Goal: Task Accomplishment & Management: Use online tool/utility

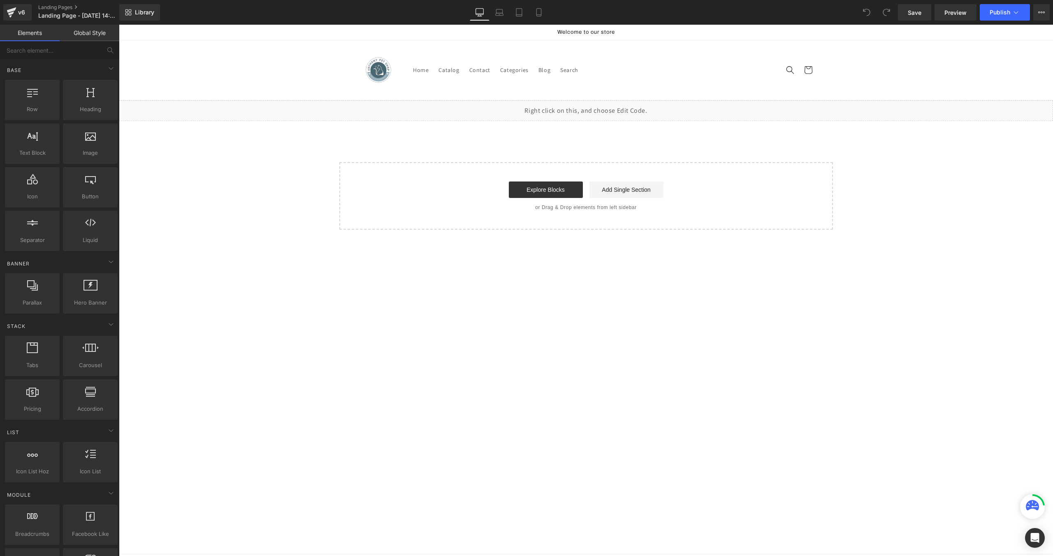
click at [85, 37] on link "Global Style" at bounding box center [90, 33] width 60 height 16
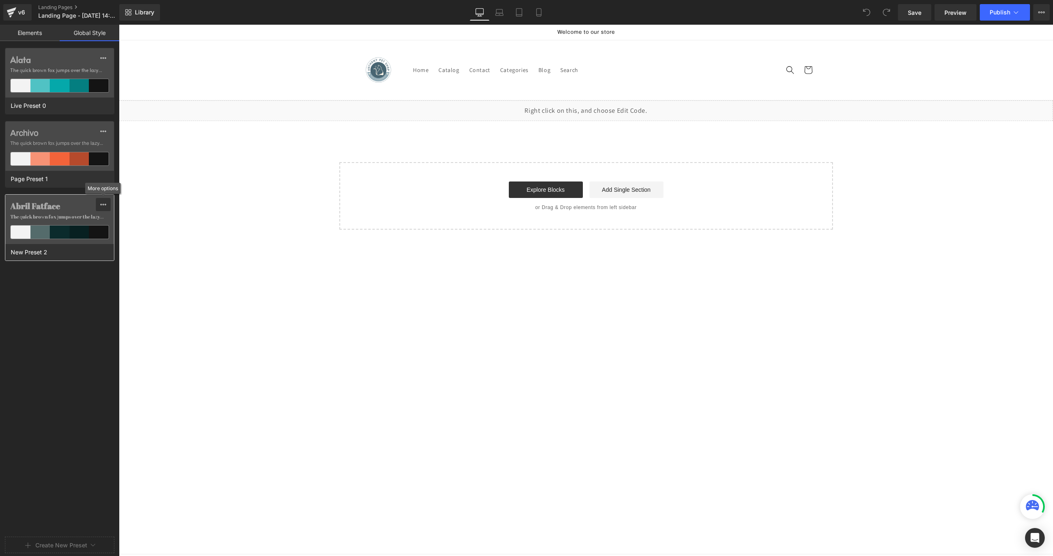
click at [99, 206] on button at bounding box center [103, 204] width 15 height 13
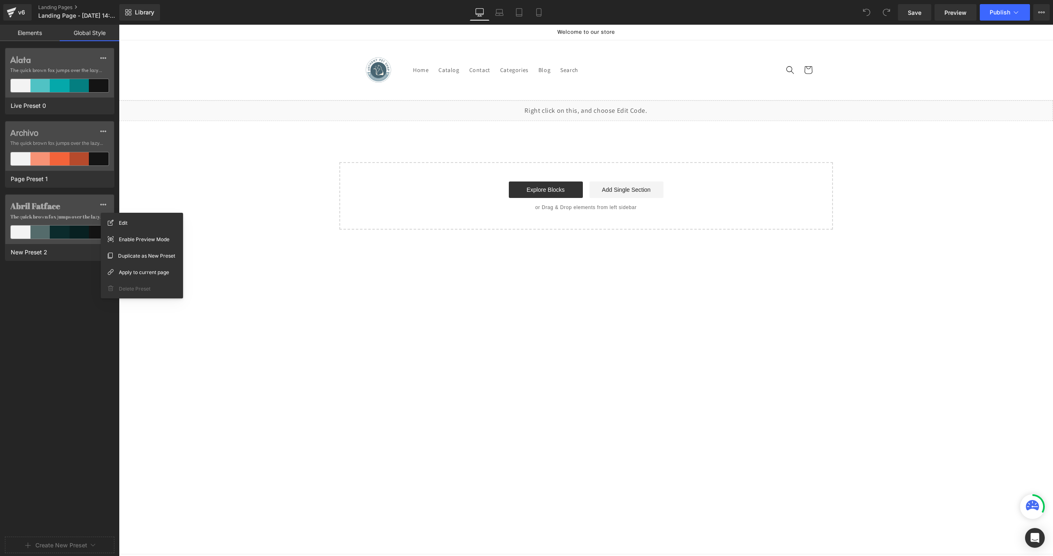
click at [128, 293] on div "Delete Preset" at bounding box center [142, 288] width 76 height 13
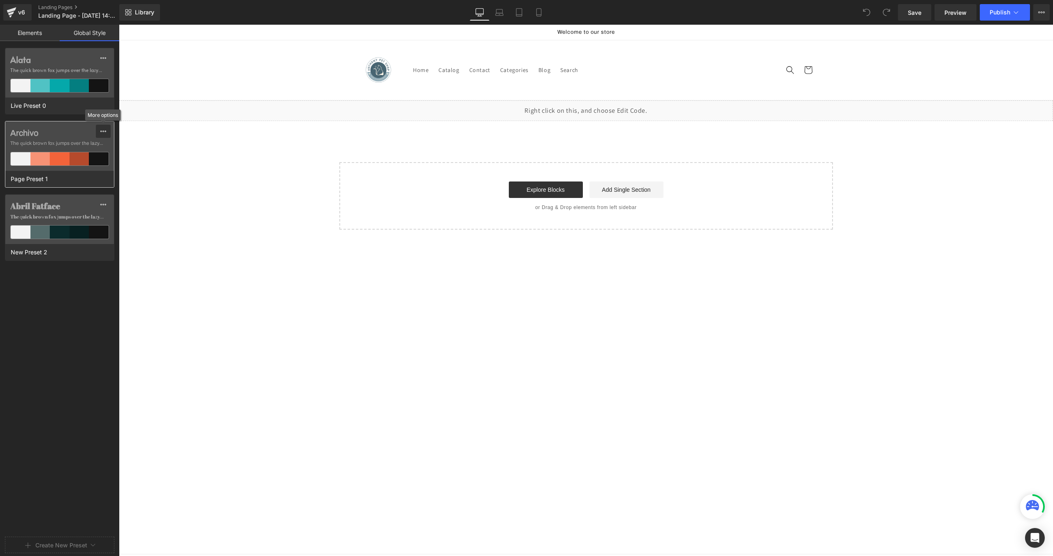
click at [101, 133] on icon at bounding box center [103, 131] width 7 height 7
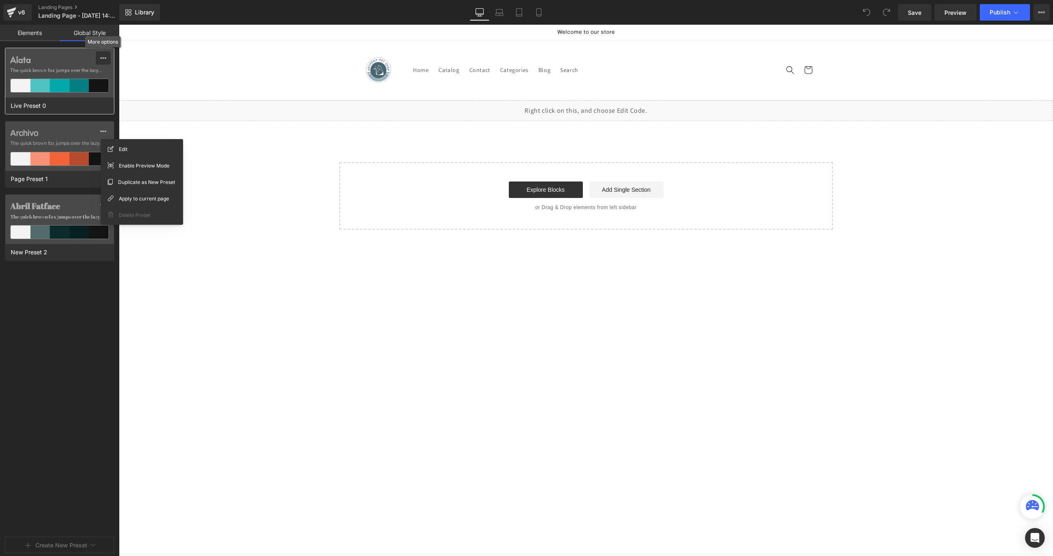
click at [106, 60] on icon at bounding box center [103, 58] width 7 height 7
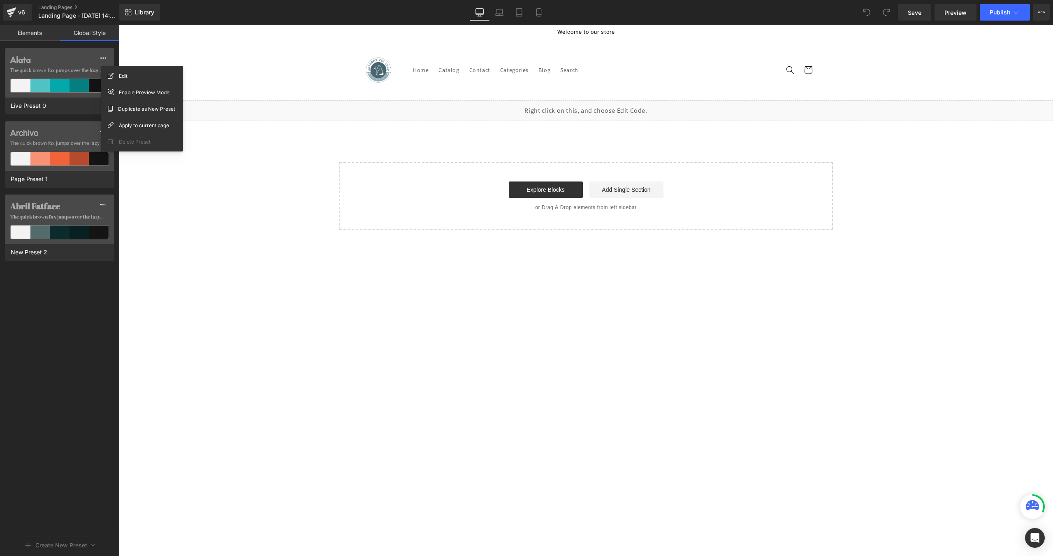
click at [42, 305] on div "Alata The quick brown fox jumps over the lazy... Live Preset 0 Archivo The quic…" at bounding box center [59, 291] width 119 height 486
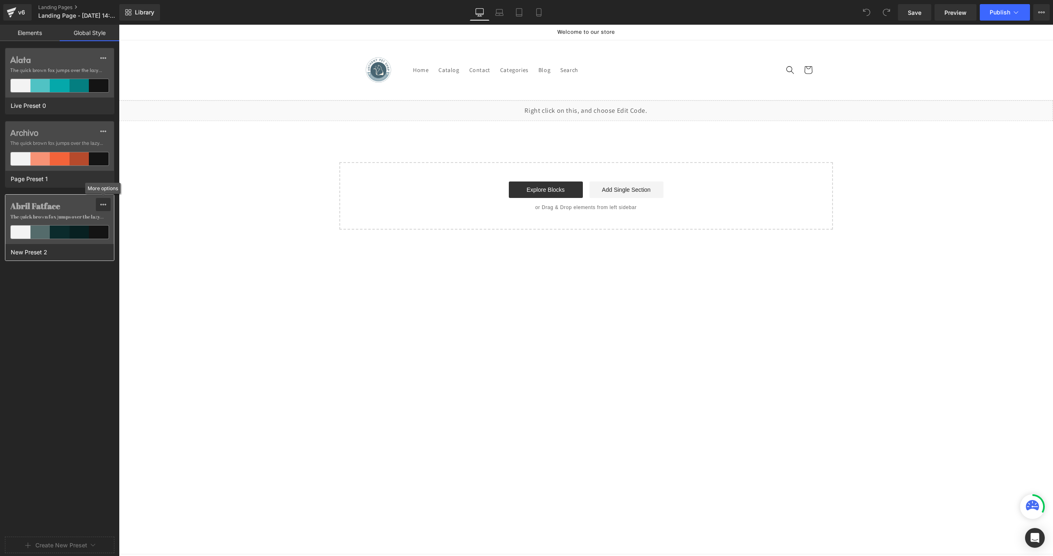
click at [101, 203] on icon at bounding box center [103, 204] width 7 height 7
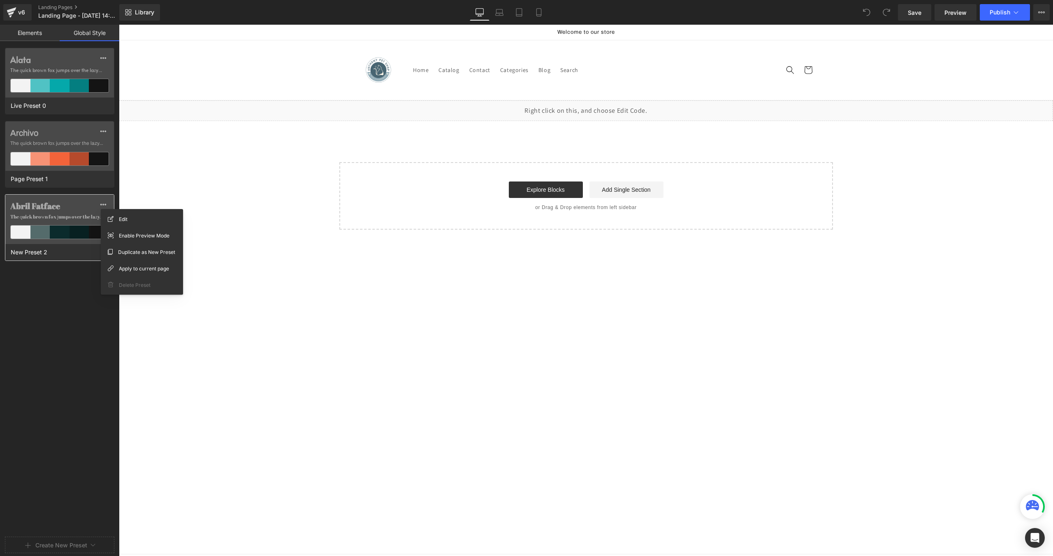
click at [69, 207] on label "Abril Fatface" at bounding box center [59, 206] width 99 height 10
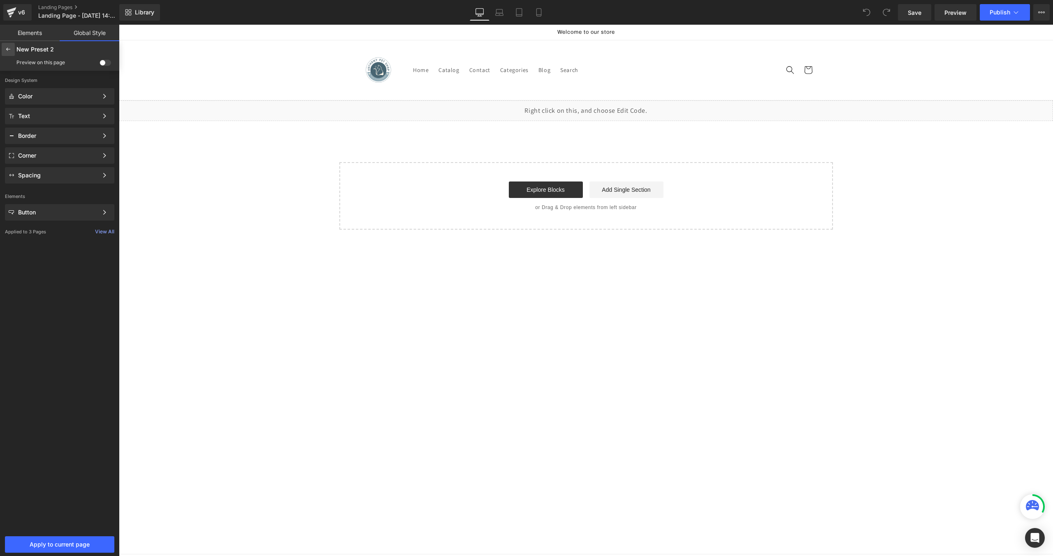
click at [12, 51] on div at bounding box center [8, 49] width 13 height 13
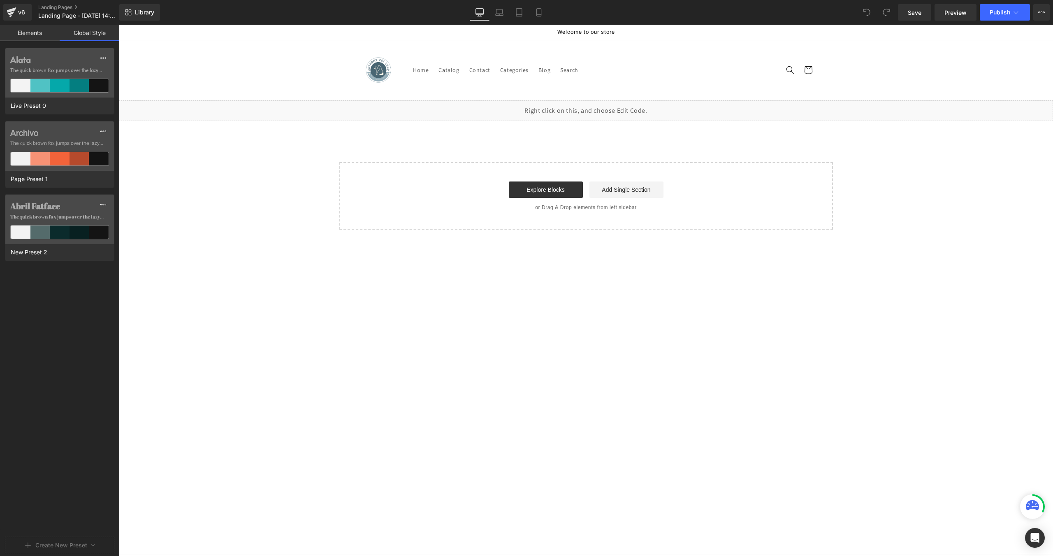
click at [74, 356] on div "Alata The quick brown fox jumps over the lazy... Live Preset 0 Archivo The quic…" at bounding box center [59, 291] width 119 height 486
click at [45, 34] on link "Elements" at bounding box center [30, 33] width 60 height 16
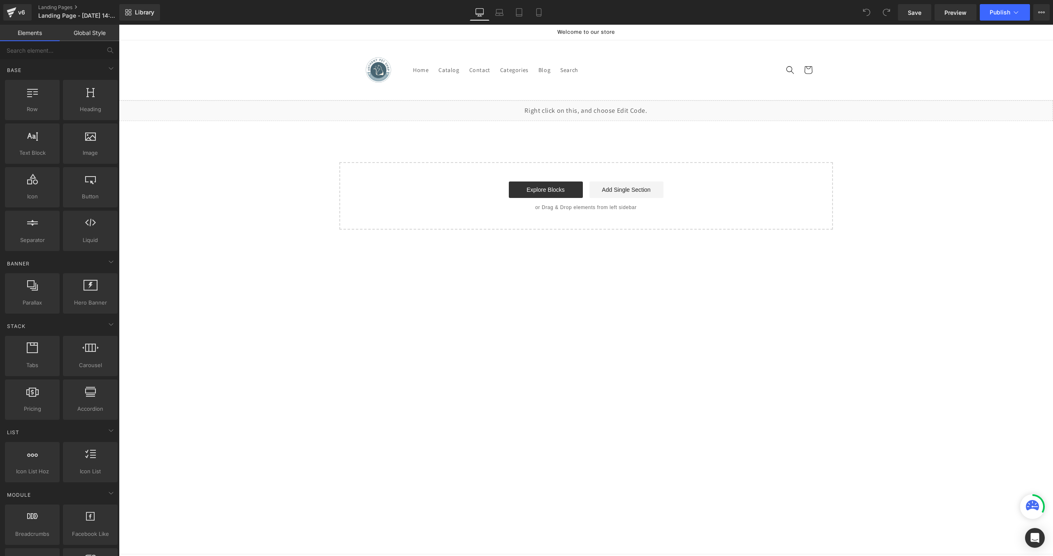
click at [76, 33] on link "Global Style" at bounding box center [90, 33] width 60 height 16
